Goal: Book appointment/travel/reservation

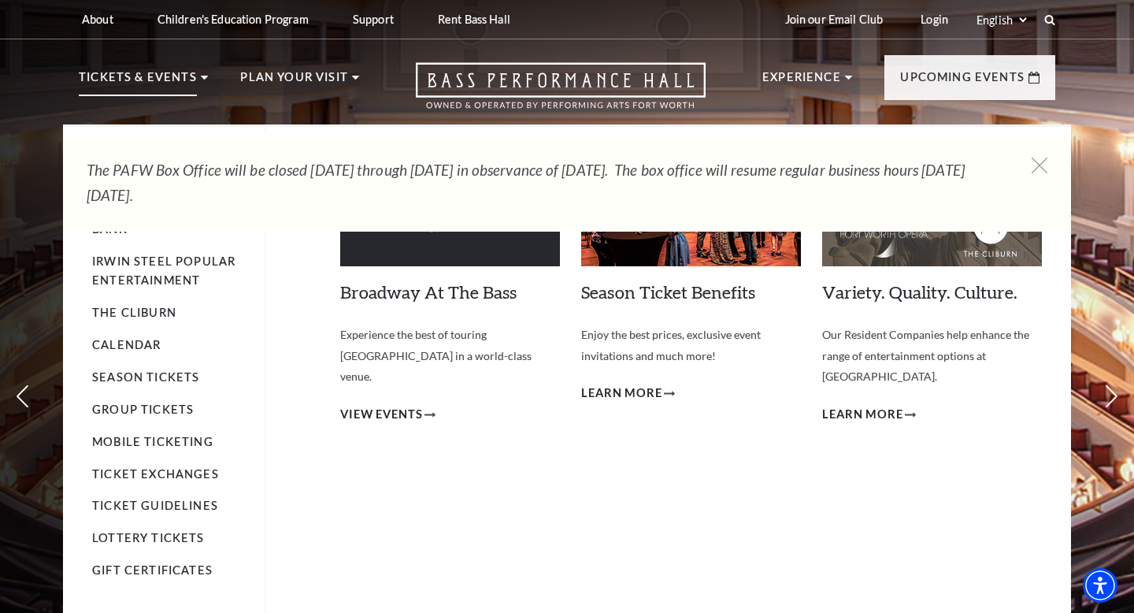
click at [169, 85] on p "Tickets & Events" at bounding box center [138, 82] width 118 height 28
click at [131, 346] on link "Calendar" at bounding box center [126, 344] width 68 height 13
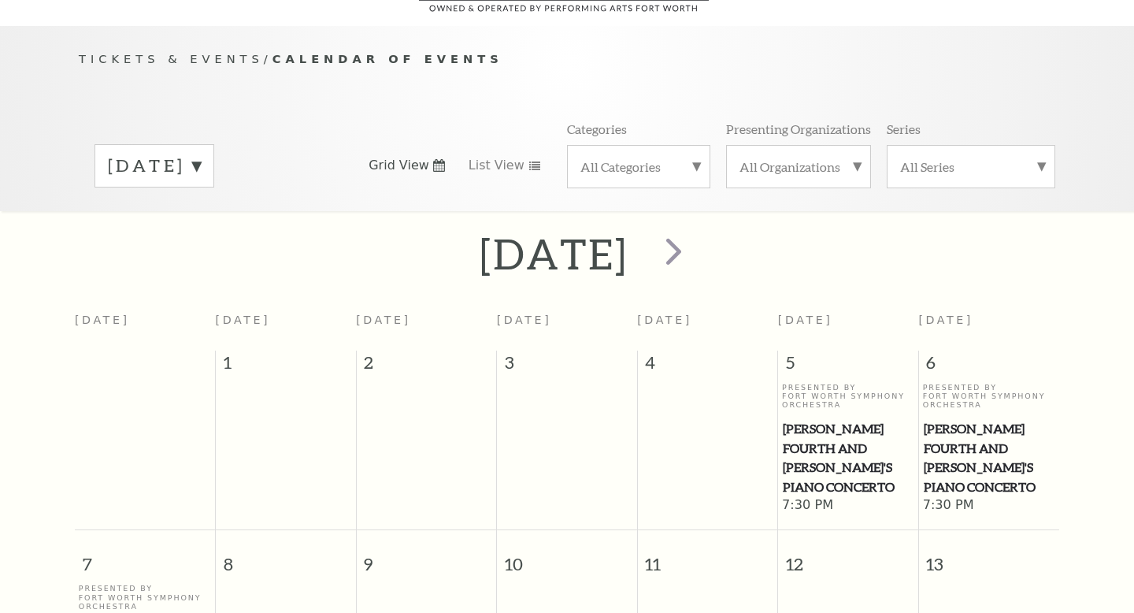
scroll to position [139, 0]
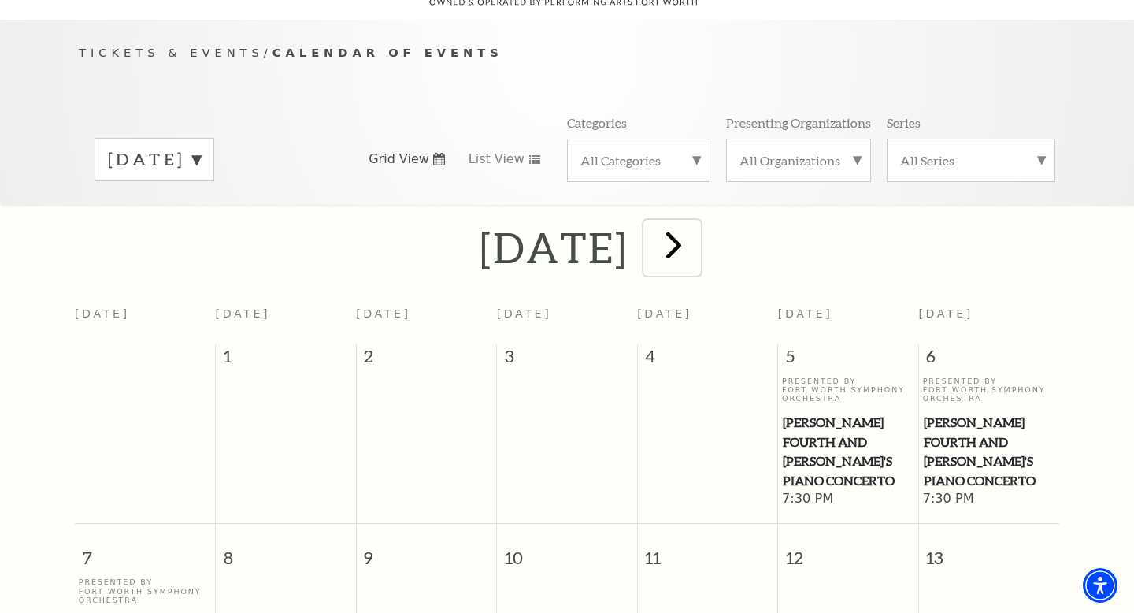
click at [696, 226] on span "next" at bounding box center [673, 244] width 45 height 45
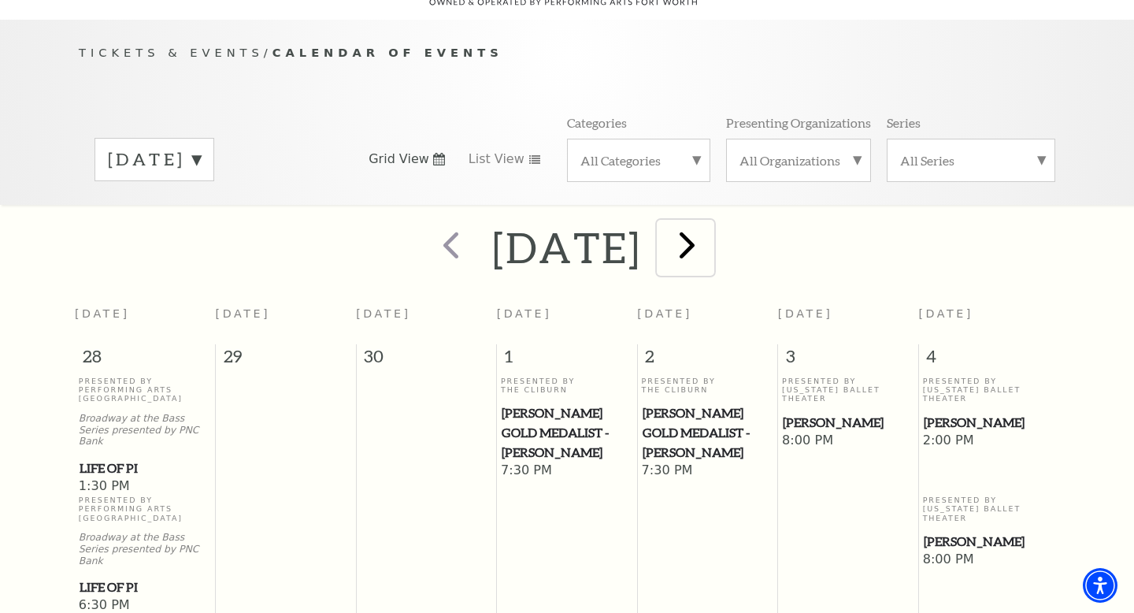
click at [709, 230] on span "next" at bounding box center [687, 244] width 45 height 45
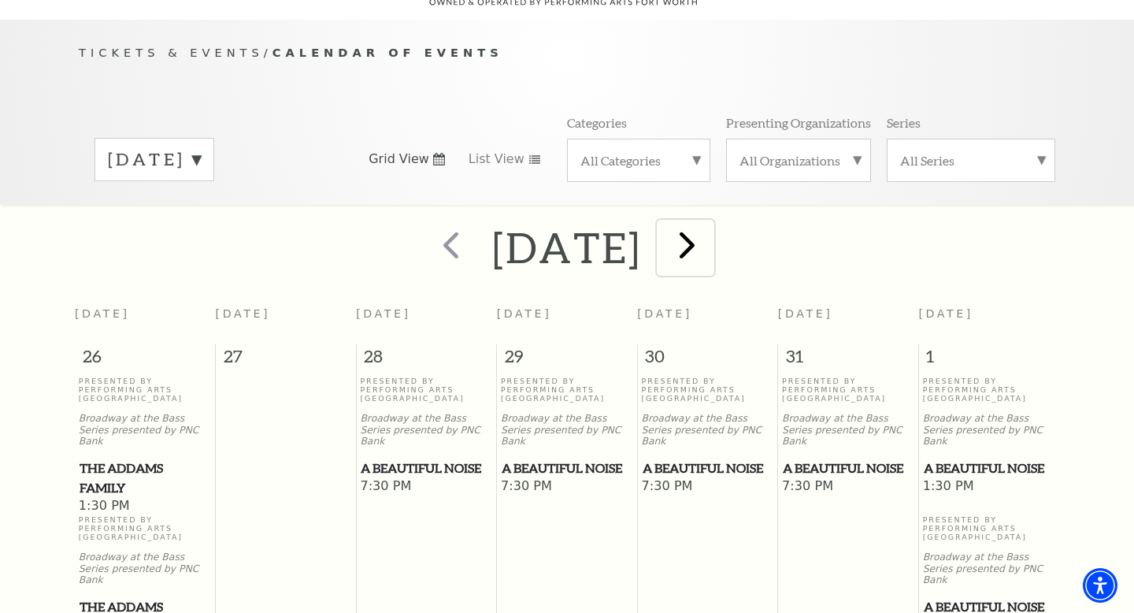
click at [714, 230] on button "next" at bounding box center [685, 248] width 57 height 56
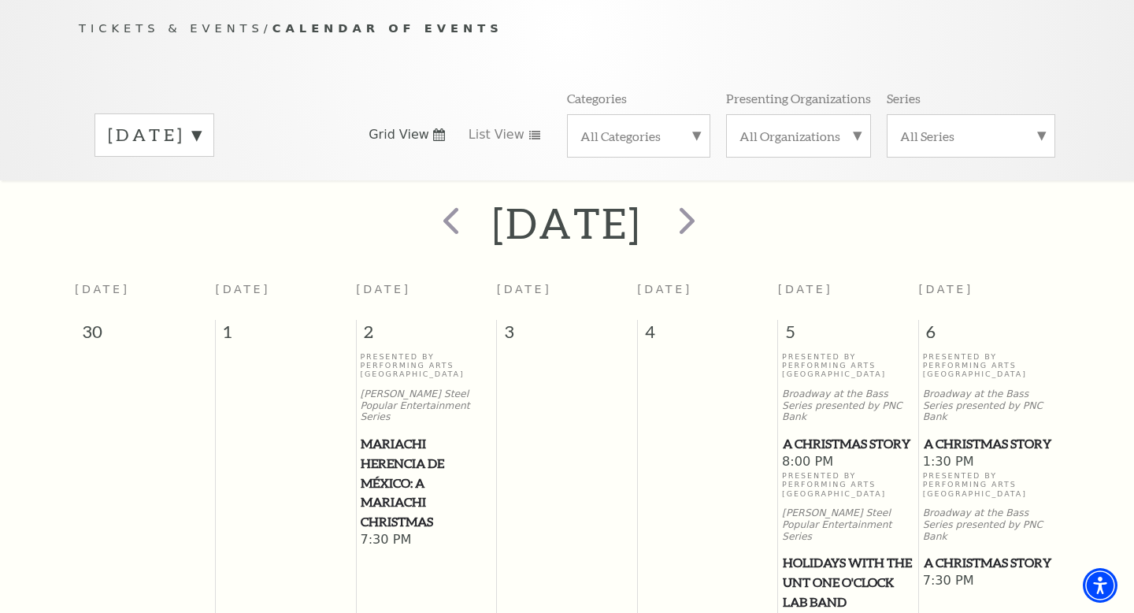
scroll to position [0, 0]
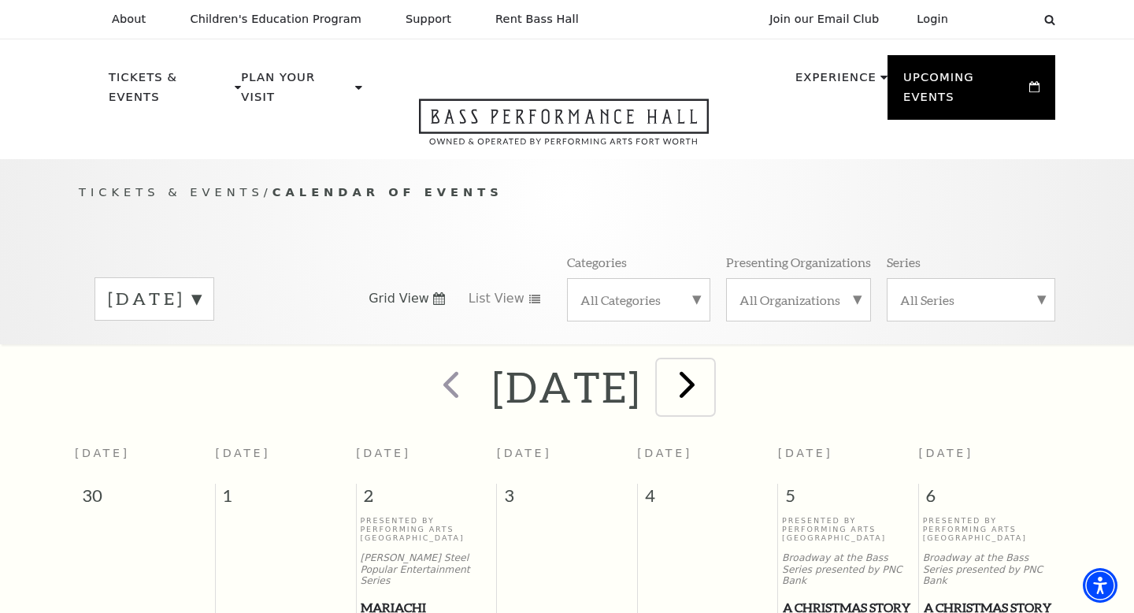
click at [709, 371] on span "next" at bounding box center [687, 383] width 45 height 45
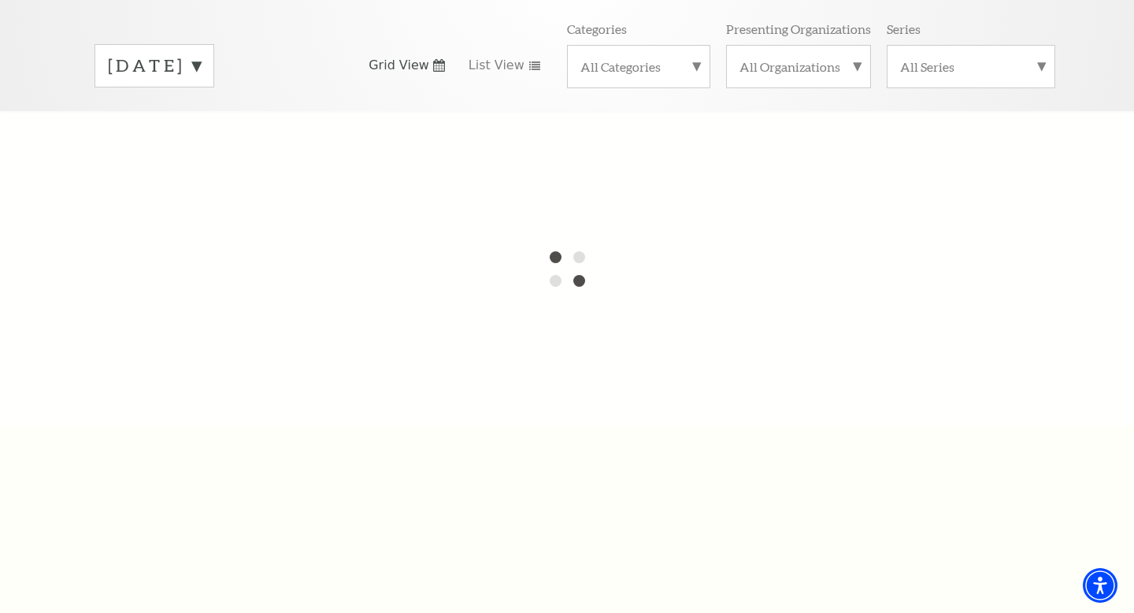
scroll to position [225, 0]
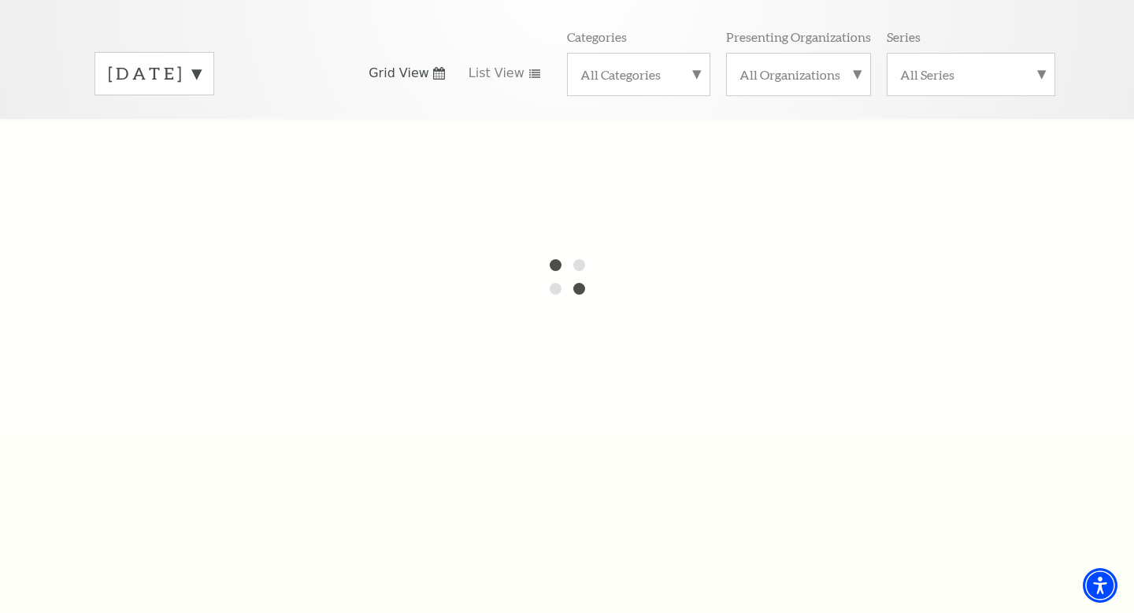
click at [201, 61] on label "[DATE]" at bounding box center [154, 73] width 93 height 24
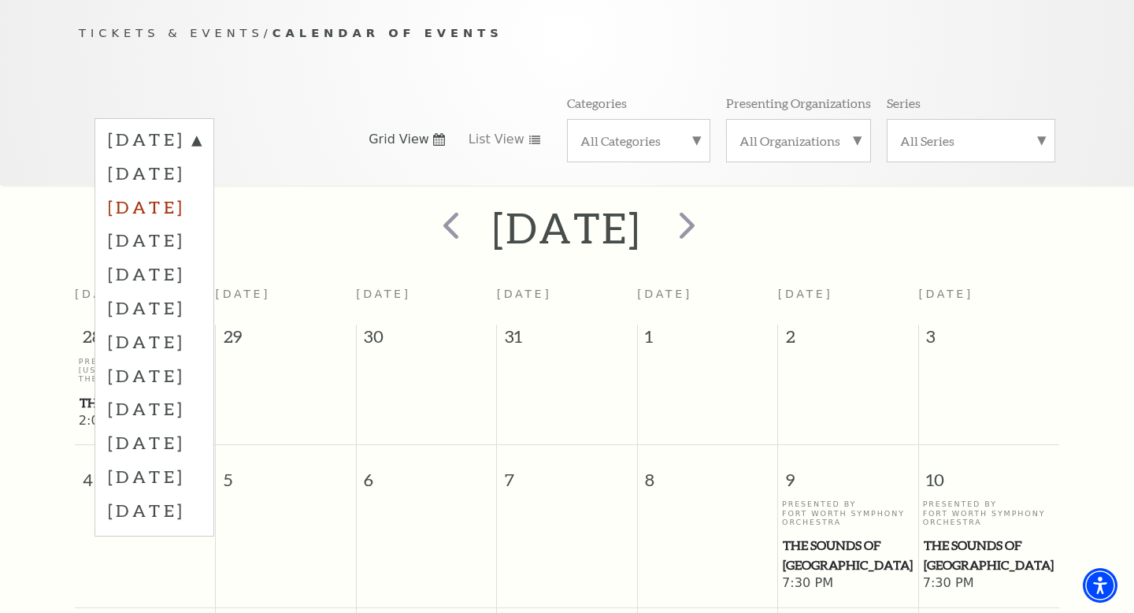
scroll to position [139, 0]
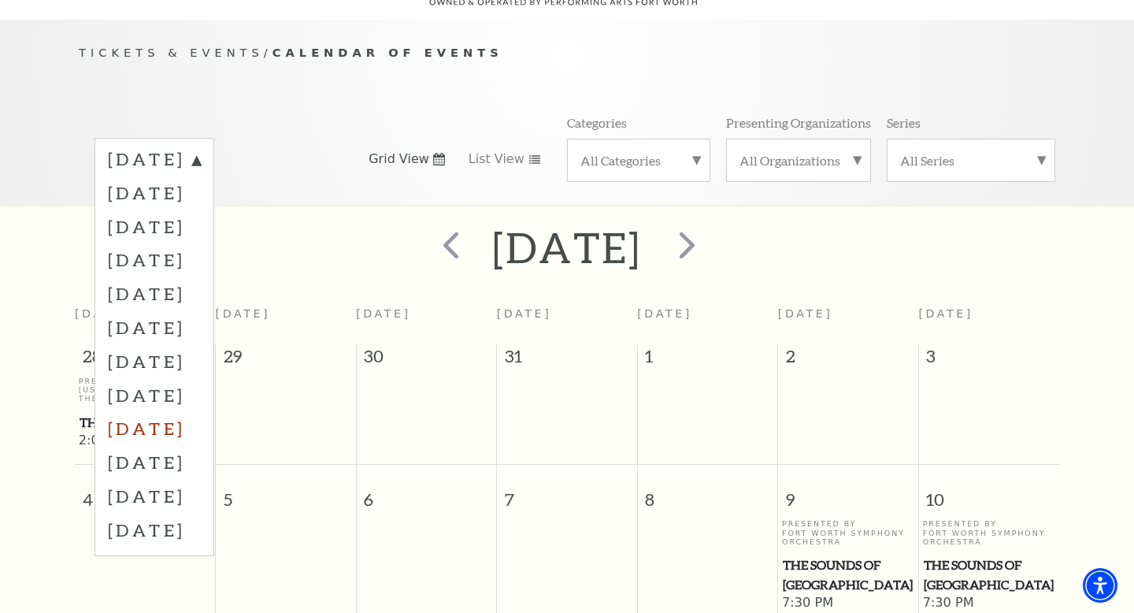
click at [170, 415] on label "[DATE]" at bounding box center [154, 428] width 93 height 34
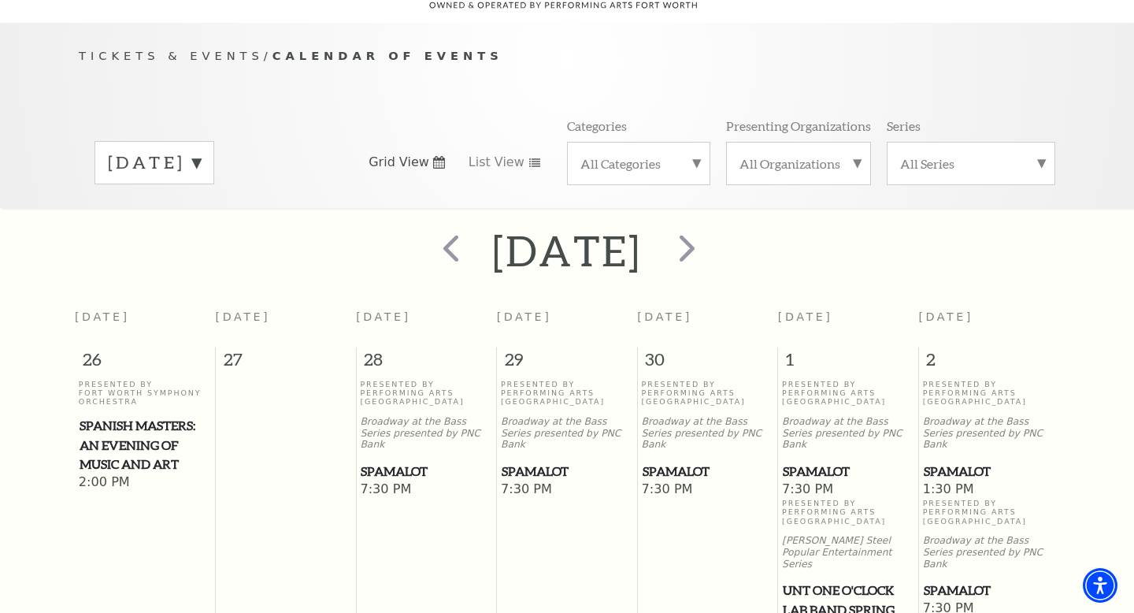
scroll to position [131, 0]
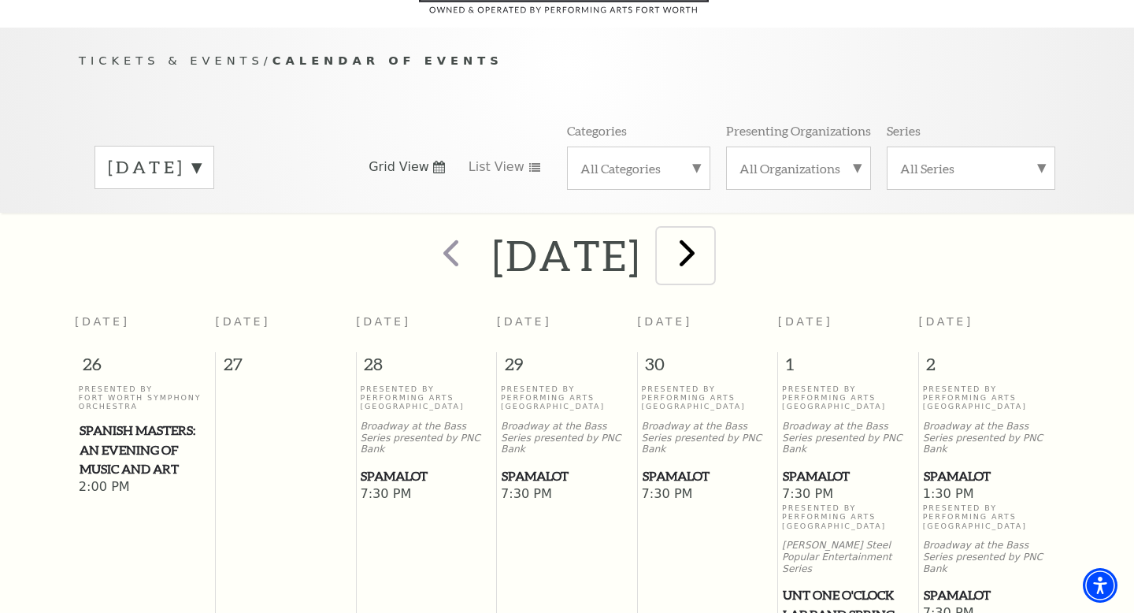
click at [709, 230] on span "next" at bounding box center [687, 252] width 45 height 45
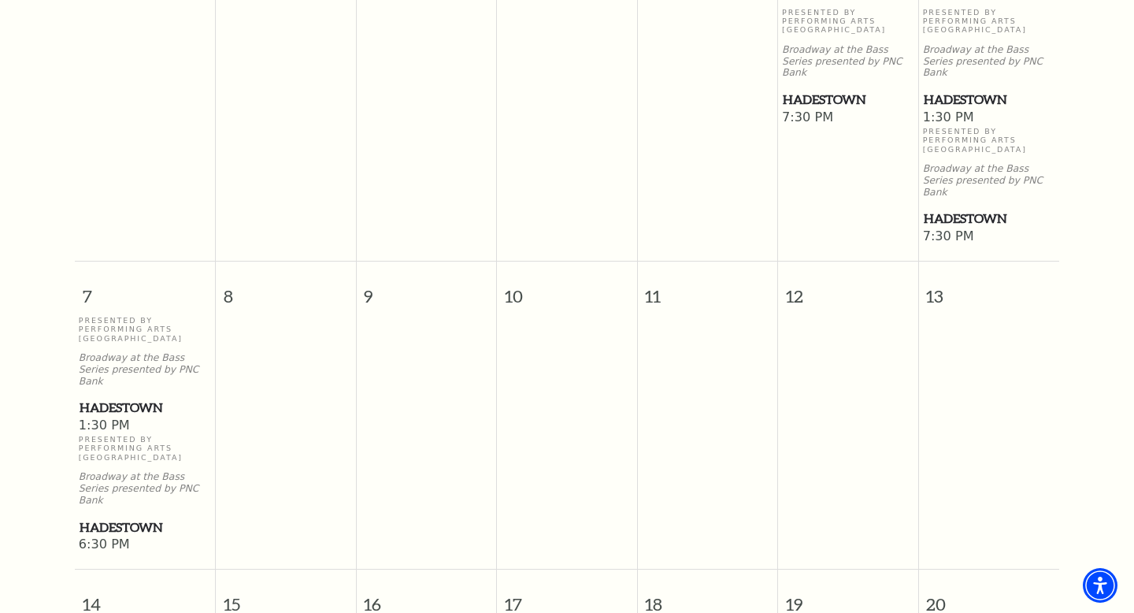
scroll to position [0, 0]
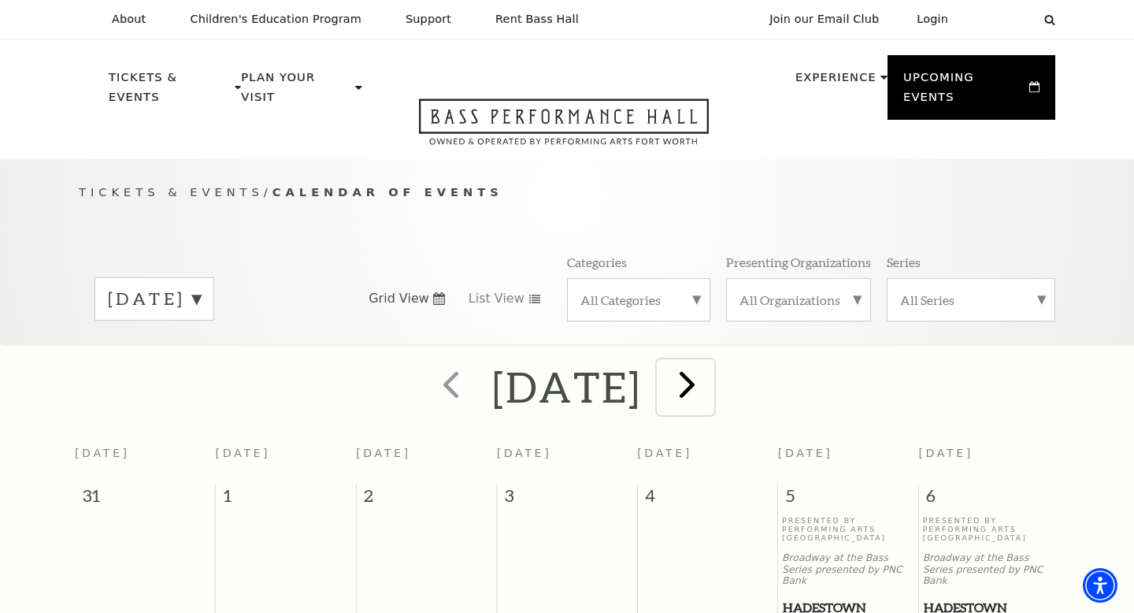
click at [709, 361] on span "next" at bounding box center [687, 383] width 45 height 45
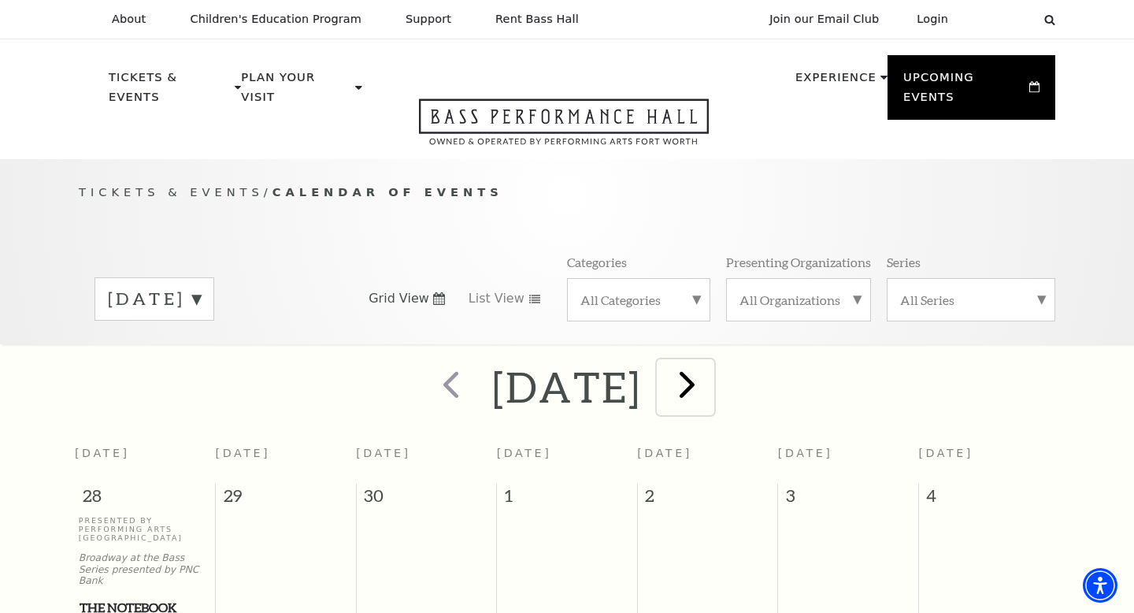
click at [709, 375] on span "next" at bounding box center [687, 383] width 45 height 45
click at [709, 368] on span "next" at bounding box center [687, 383] width 45 height 45
